Goal: Task Accomplishment & Management: Manage account settings

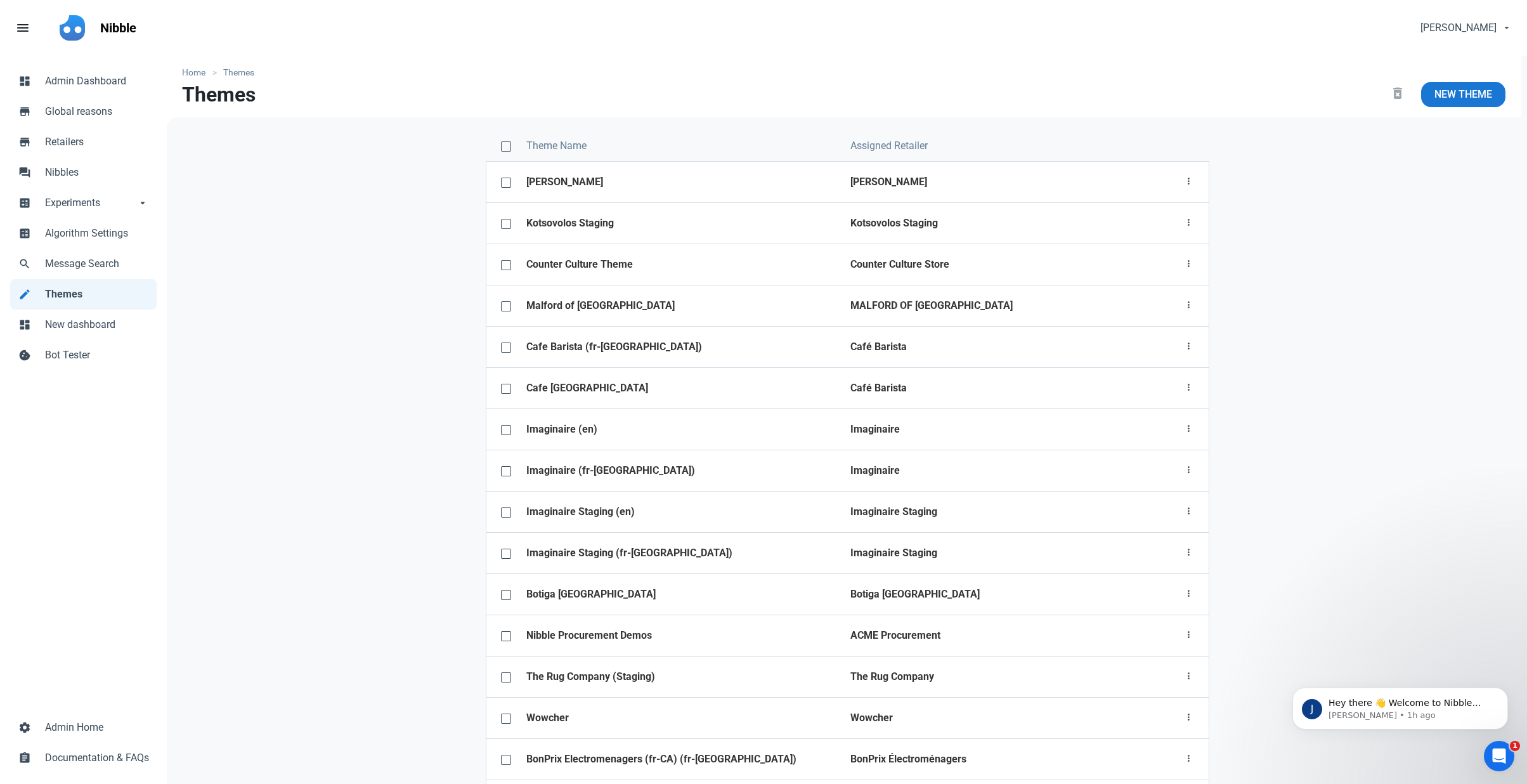
click at [577, 182] on strong "[PERSON_NAME]" at bounding box center [564, 181] width 77 height 12
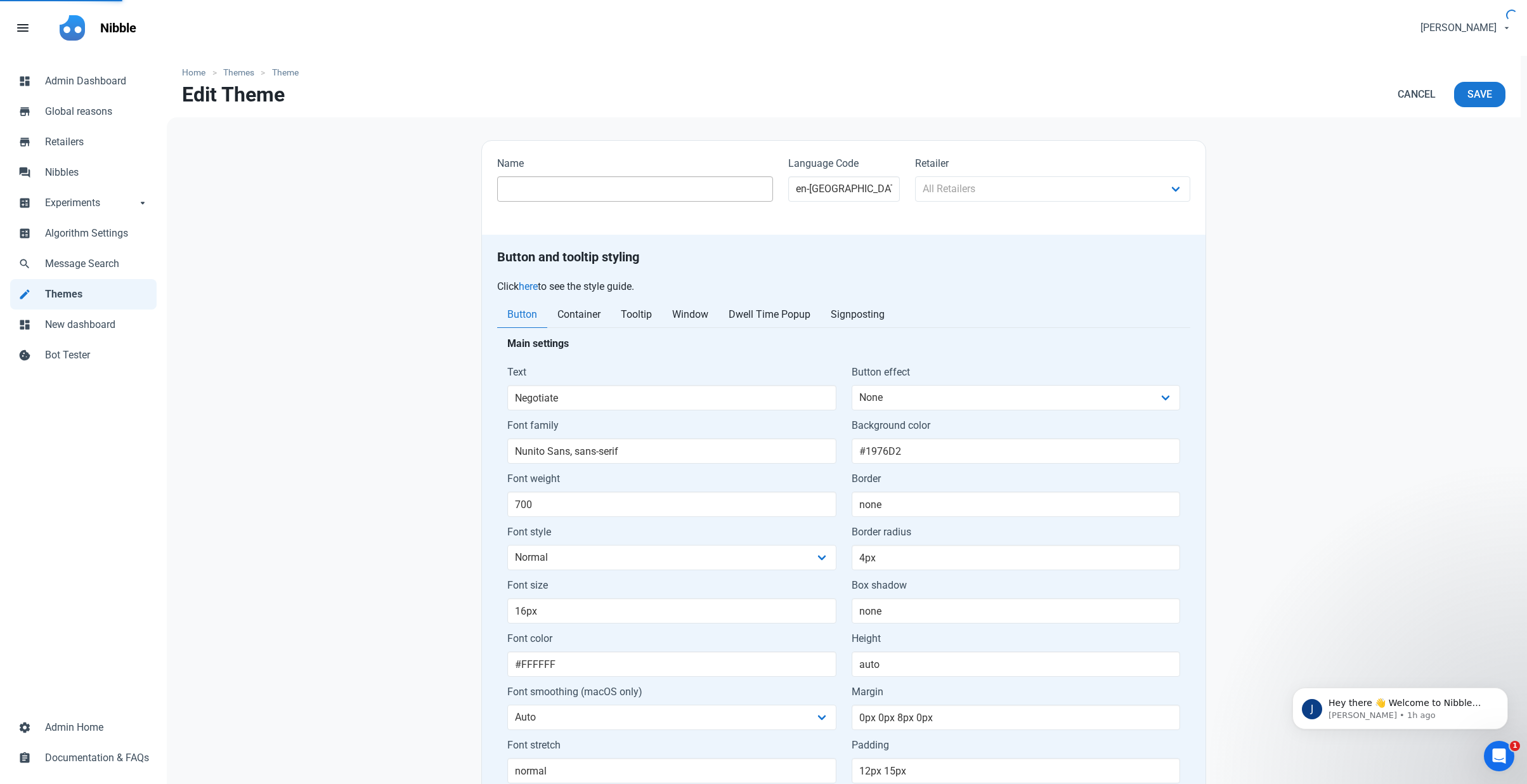
type input "[PERSON_NAME]"
select select
type input "Get a Special Price"
type input "Montserrat, sans-serif"
type input "400"
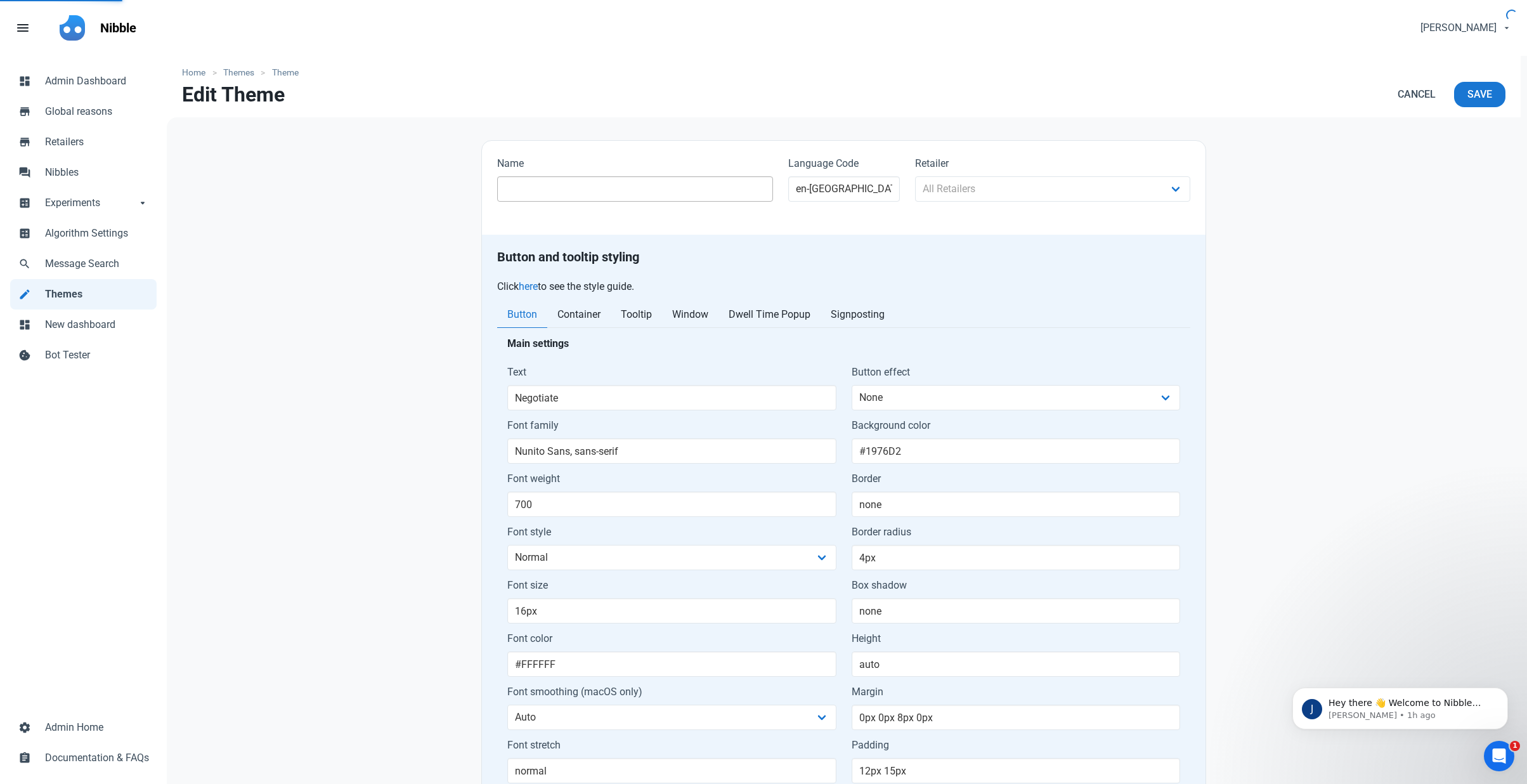
type input "14px"
type input "#000000"
type input "solid 1px #000000"
type input "0px"
type input "48px"
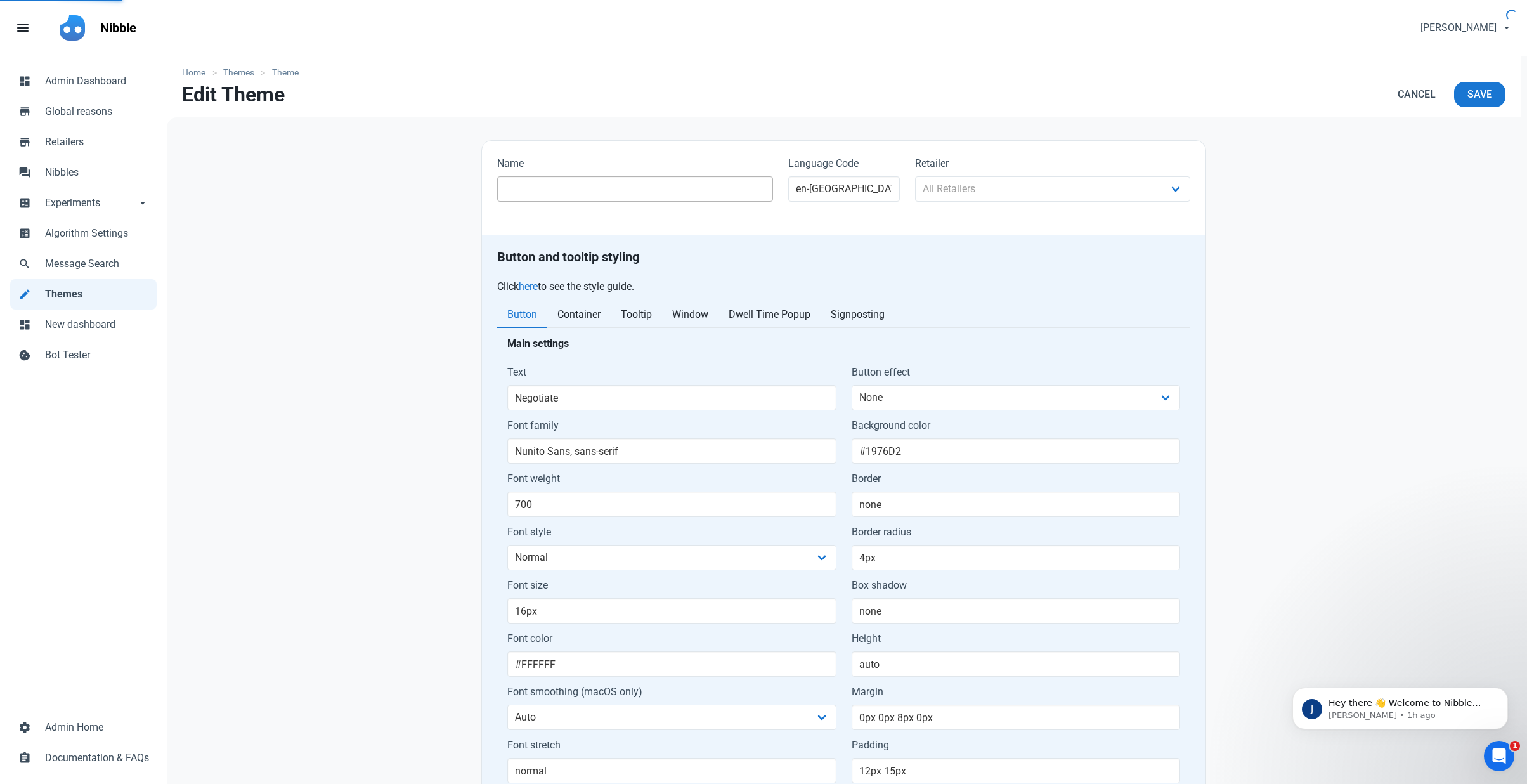
type input "12px 15px 12px 15px"
type input "#000000"
type input "#ffffff"
type input "solid 1px #000000"
select select "1684"
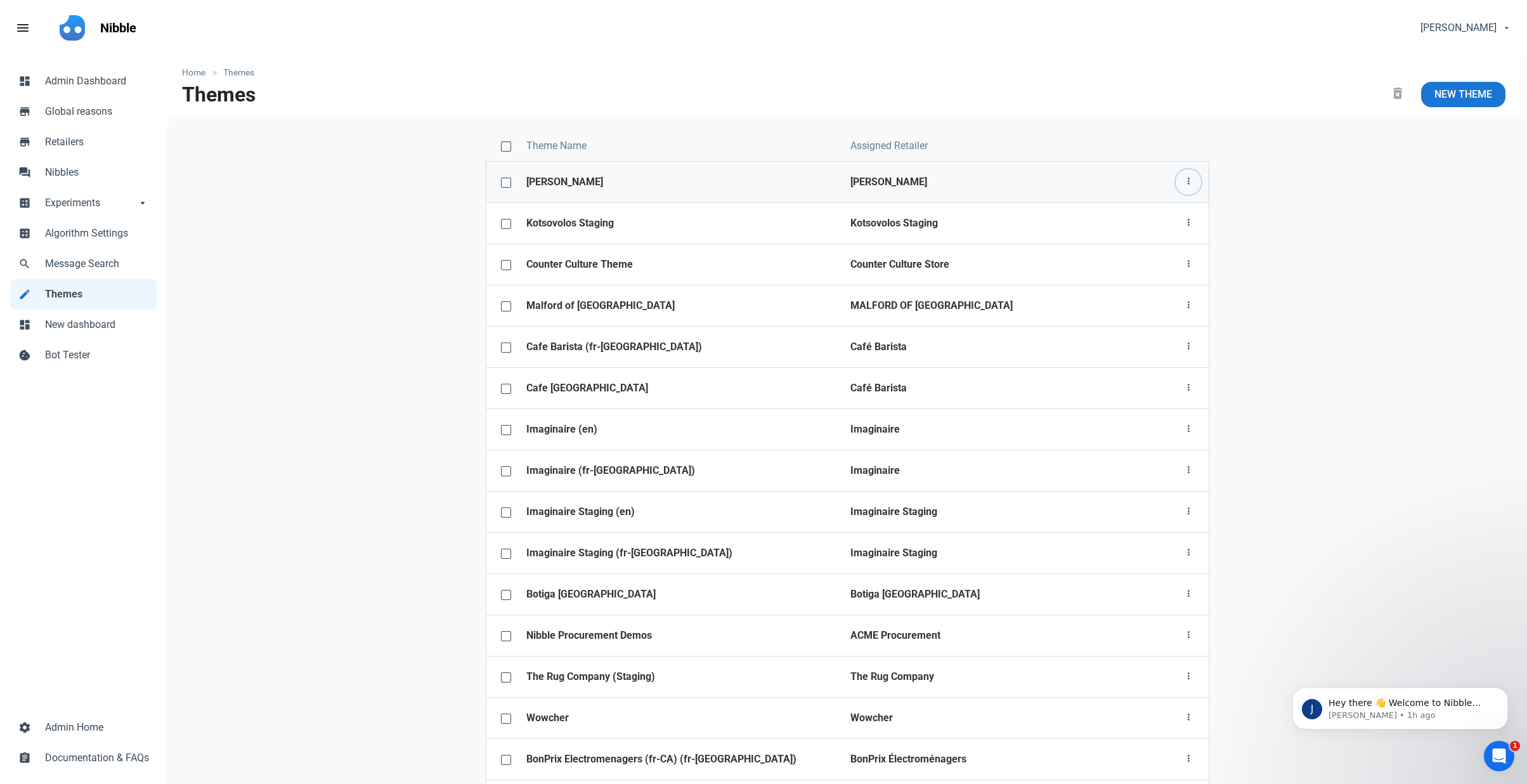
click at [1189, 182] on icon "button" at bounding box center [1188, 182] width 10 height 16
click at [1144, 257] on link "Theme configurator" at bounding box center [1141, 254] width 119 height 21
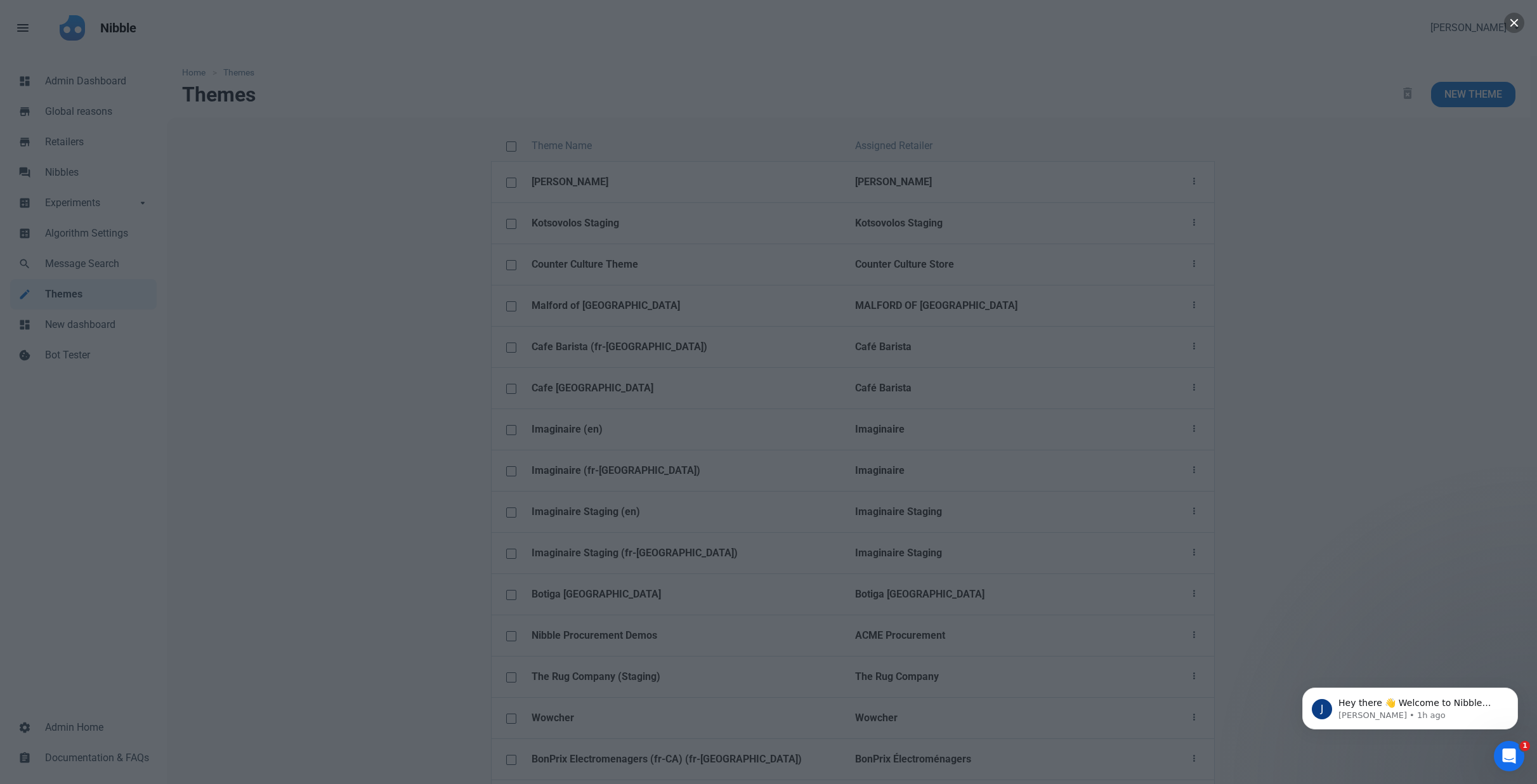
click at [1517, 25] on button "button" at bounding box center [1514, 23] width 20 height 20
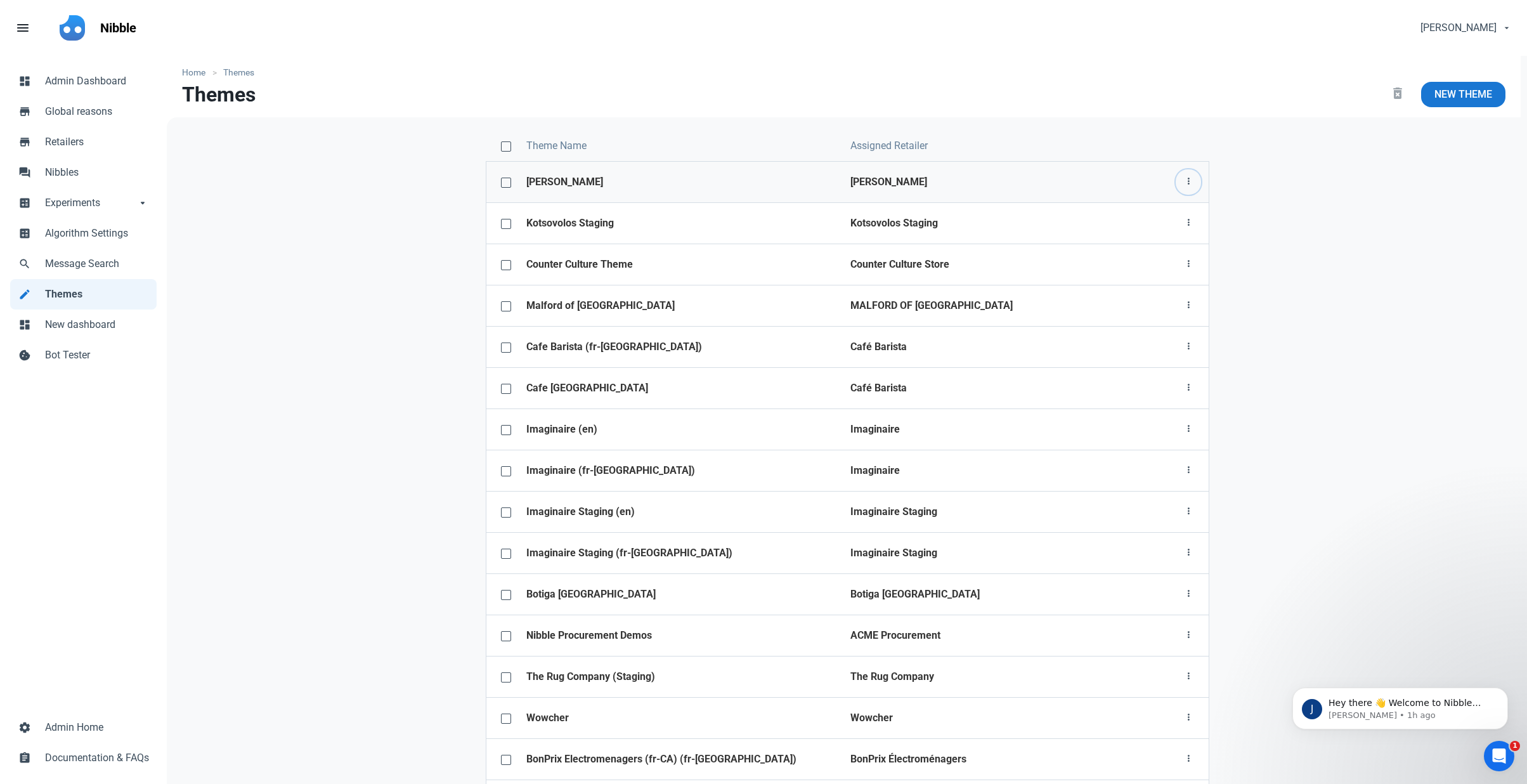
click at [1188, 177] on icon "button" at bounding box center [1188, 182] width 10 height 16
click at [1134, 257] on link "Theme configurator" at bounding box center [1141, 254] width 119 height 21
